Goal: Task Accomplishment & Management: Use online tool/utility

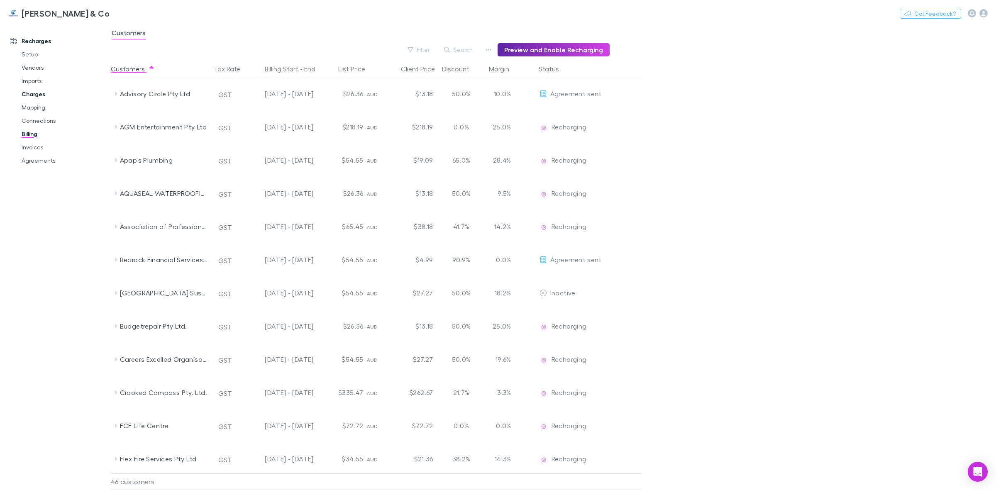
drag, startPoint x: 32, startPoint y: 107, endPoint x: 82, endPoint y: 94, distance: 51.9
click at [32, 107] on link "Mapping" at bounding box center [65, 107] width 104 height 13
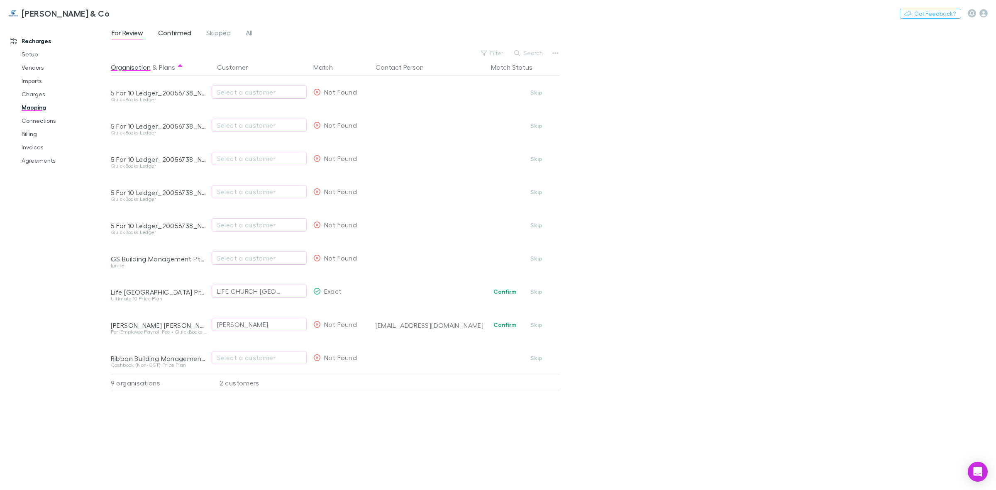
click at [182, 33] on span "Confirmed" at bounding box center [174, 34] width 33 height 11
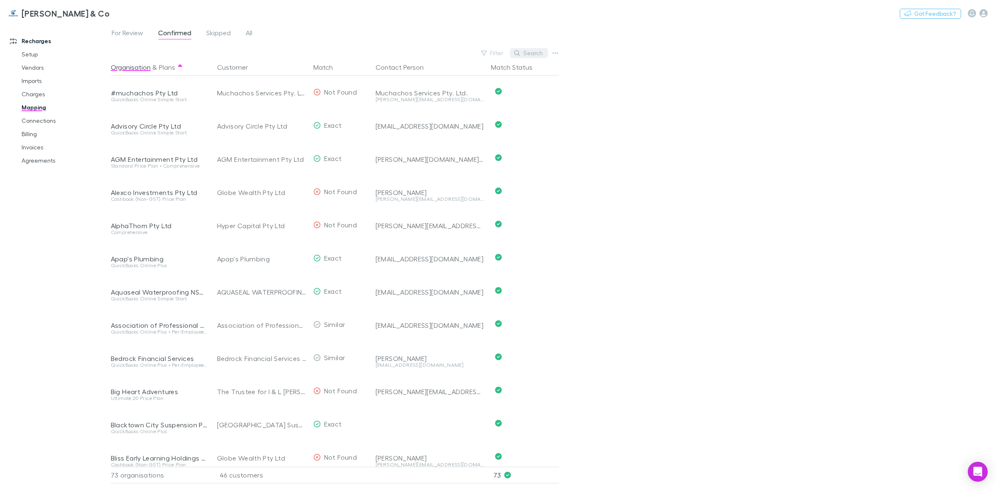
click at [524, 54] on button "Search" at bounding box center [529, 53] width 38 height 10
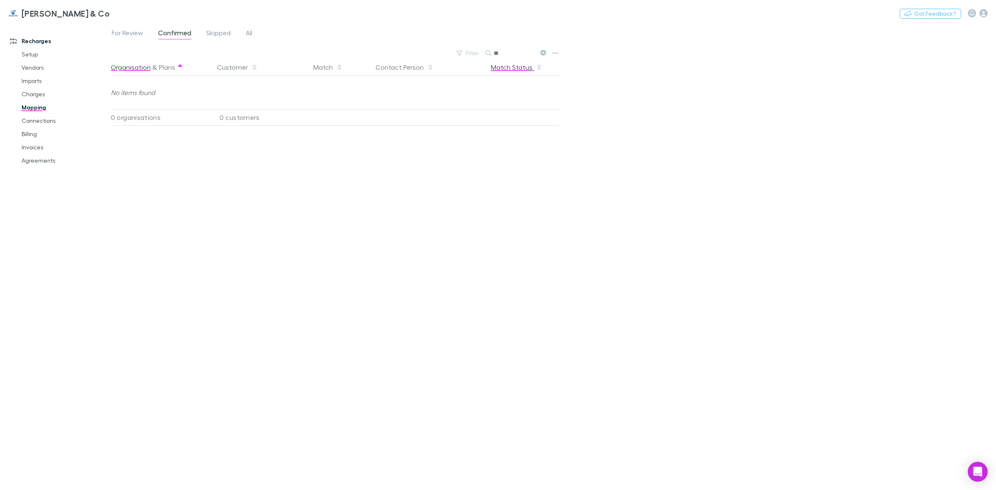
type input "*"
